Goal: Task Accomplishment & Management: Complete application form

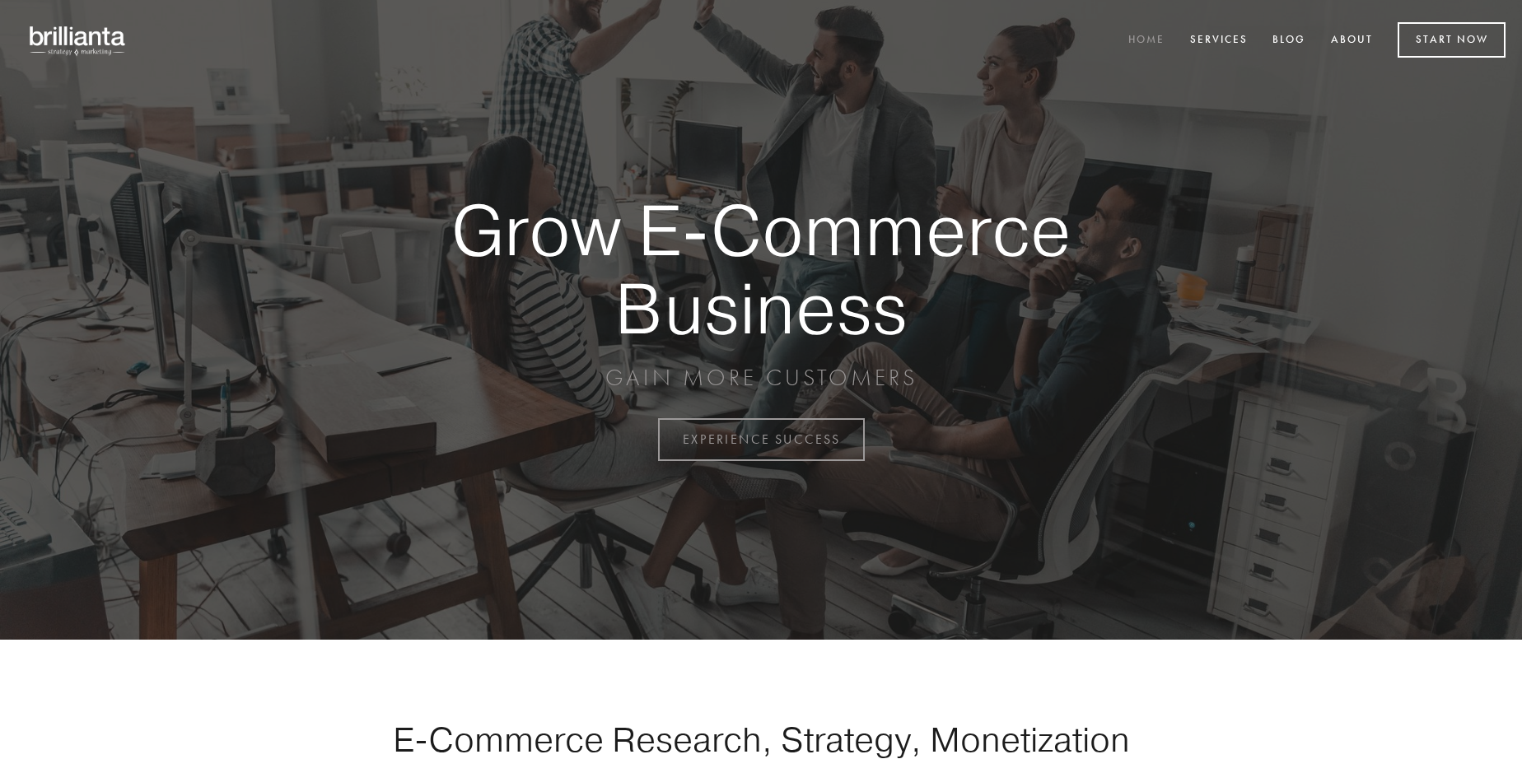
scroll to position [4318, 0]
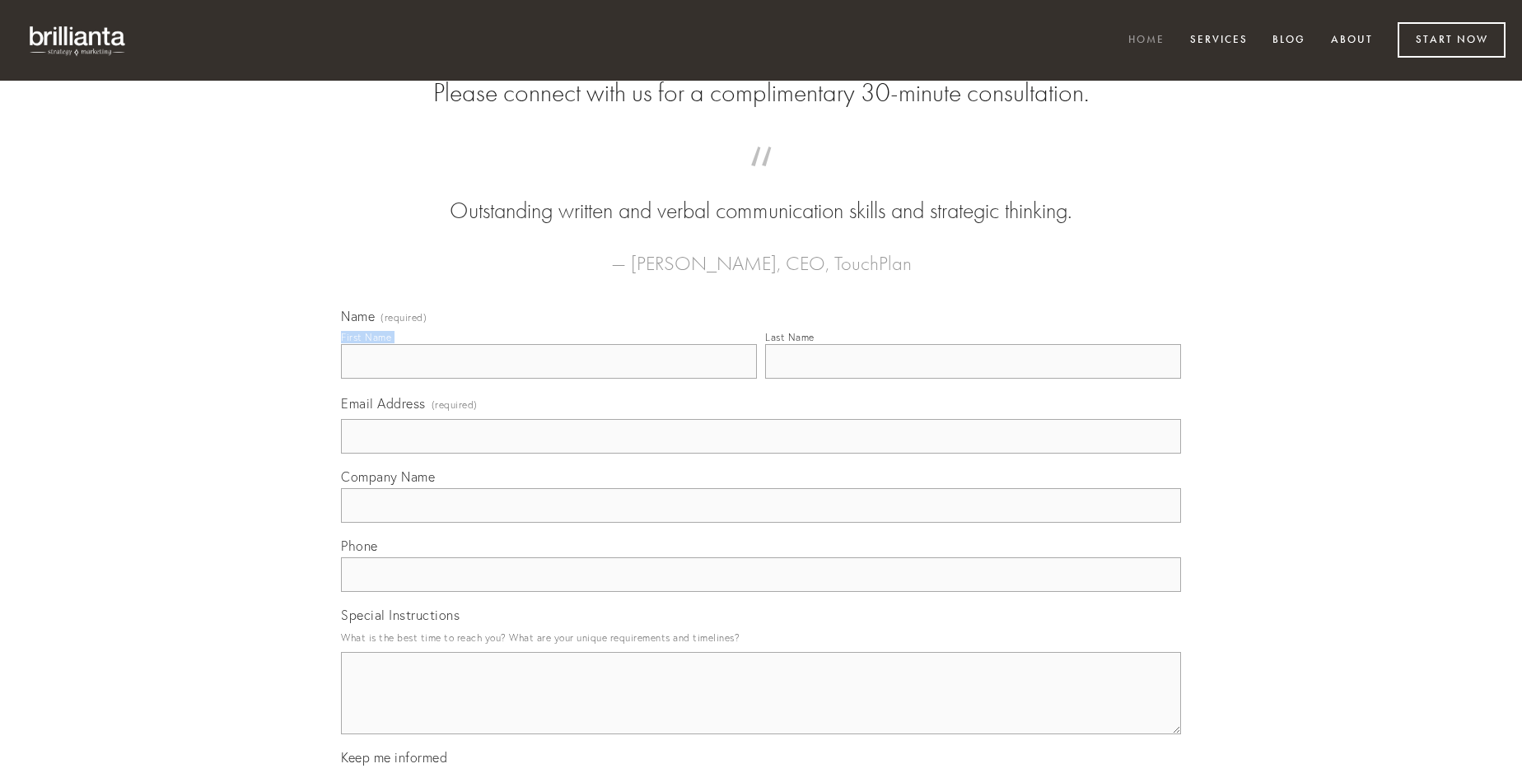
type input "[PERSON_NAME]"
click at [973, 379] on input "Last Name" at bounding box center [973, 361] width 416 height 35
type input "[PERSON_NAME]"
click at [761, 454] on input "Email Address (required)" at bounding box center [761, 436] width 840 height 35
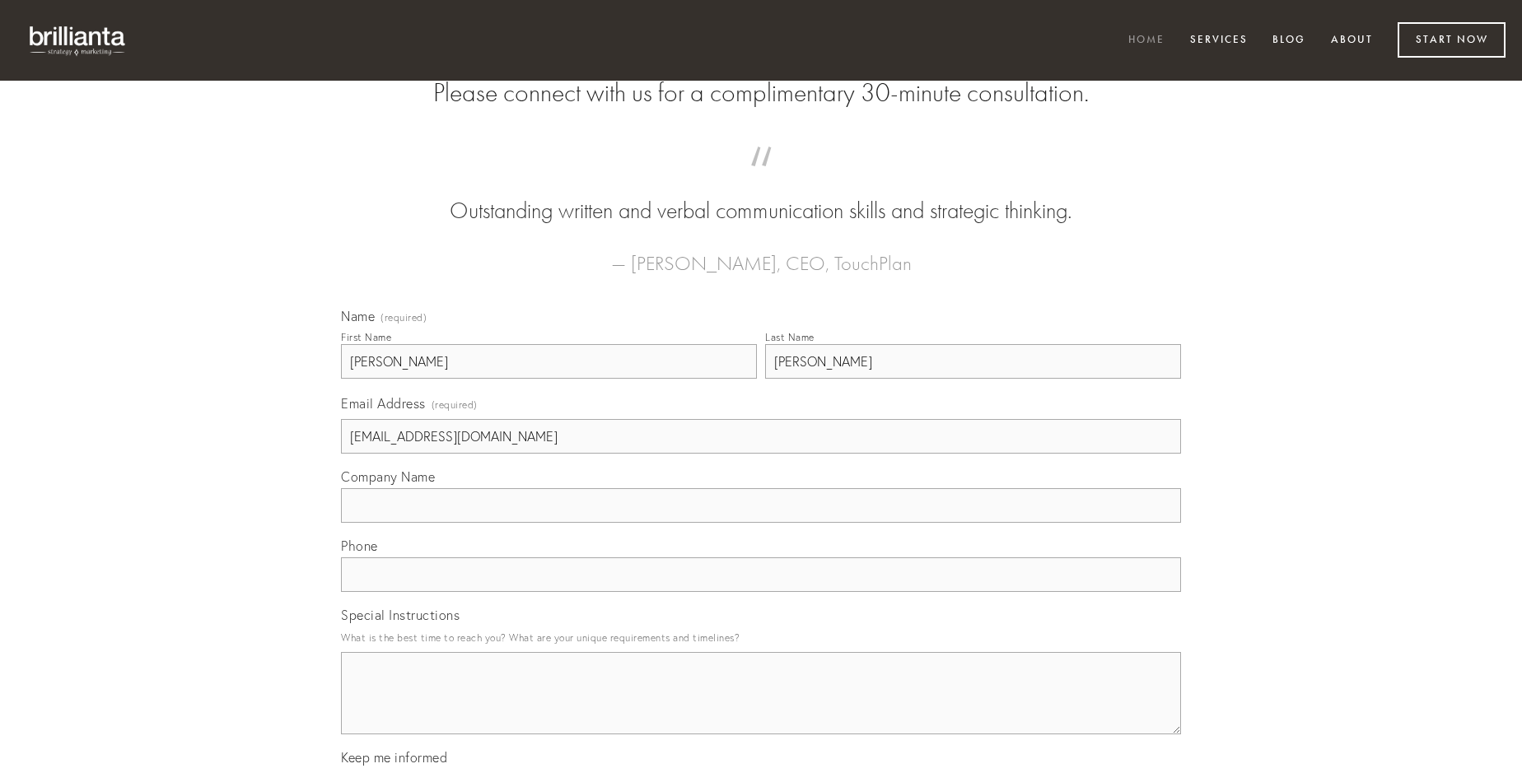
type input "[EMAIL_ADDRESS][DOMAIN_NAME]"
click at [761, 523] on input "Company Name" at bounding box center [761, 505] width 840 height 35
type input "excepturi"
click at [761, 592] on input "text" at bounding box center [761, 575] width 840 height 35
click at [761, 708] on textarea "Special Instructions" at bounding box center [761, 693] width 840 height 82
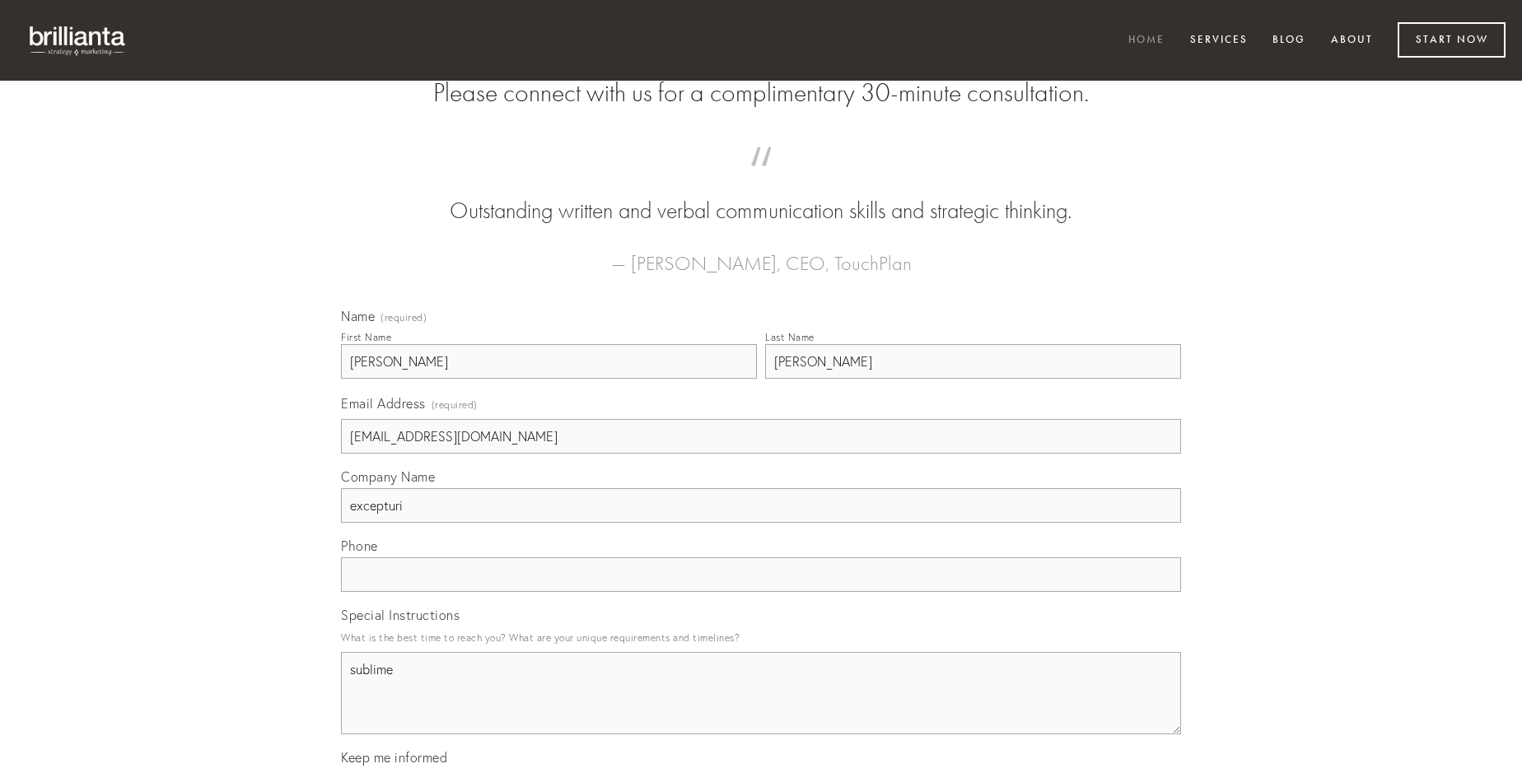
type textarea "sublime"
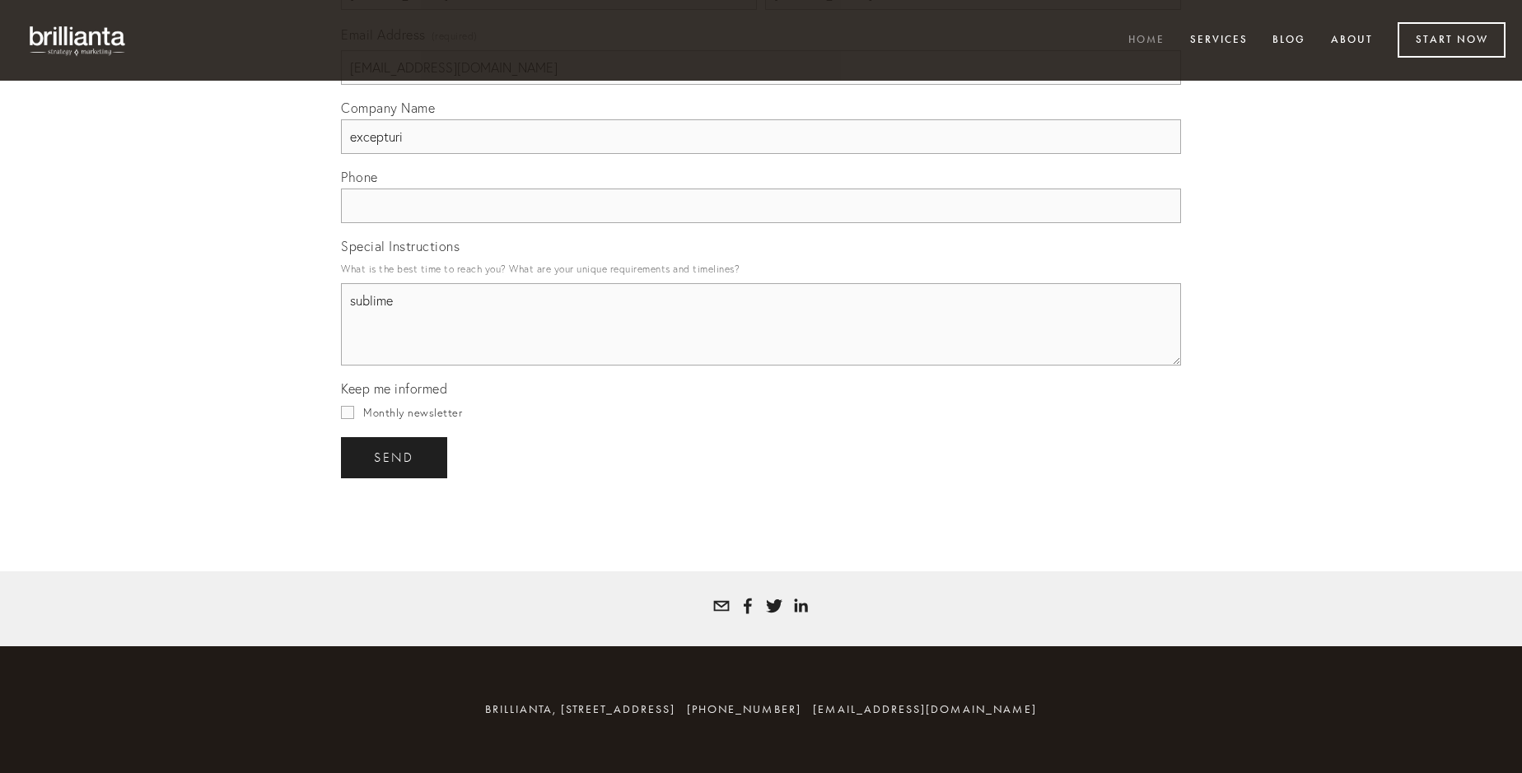
click at [395, 457] on span "send" at bounding box center [394, 458] width 40 height 15
